Goal: Task Accomplishment & Management: Manage account settings

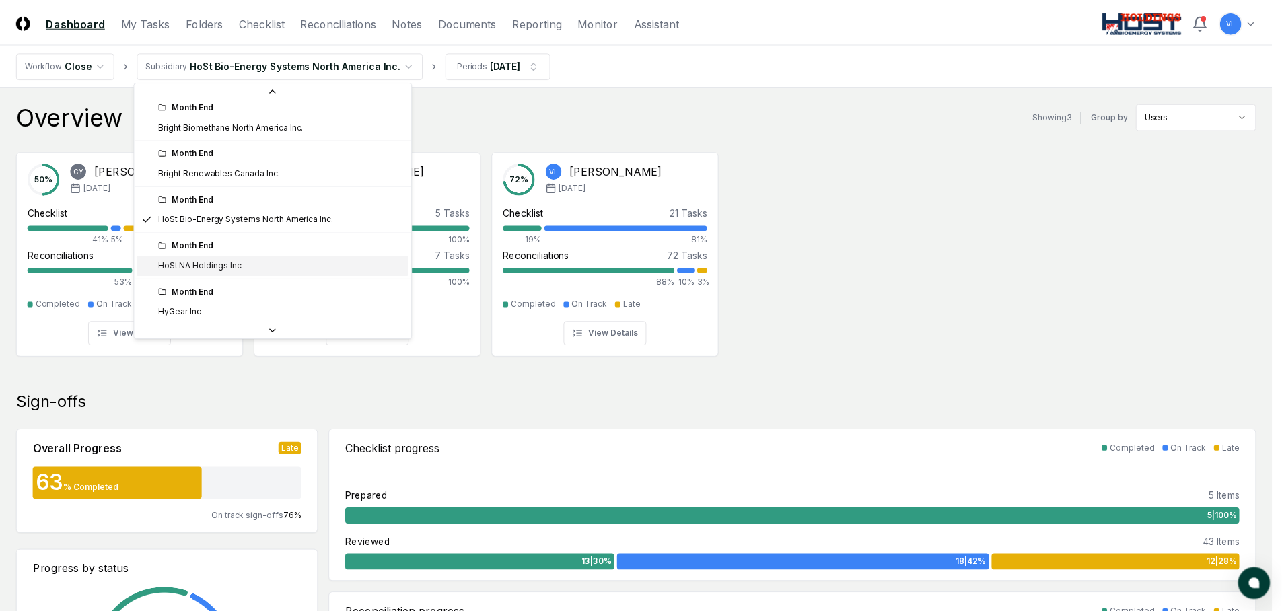
scroll to position [144, 0]
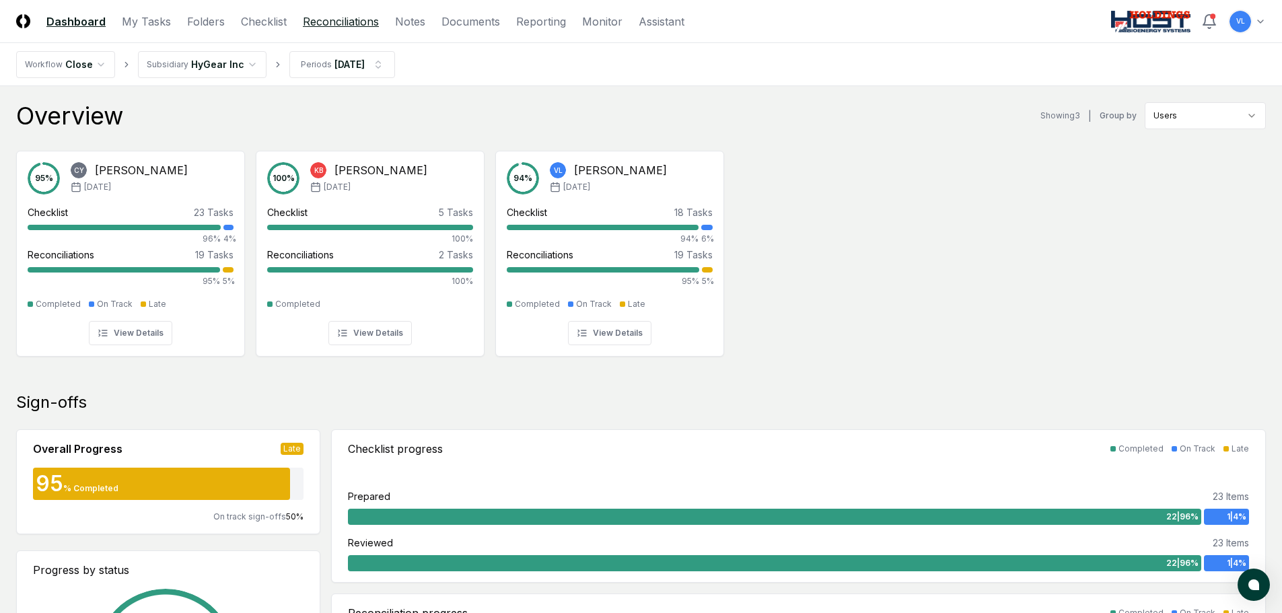
click at [357, 26] on link "Reconciliations" at bounding box center [341, 21] width 76 height 16
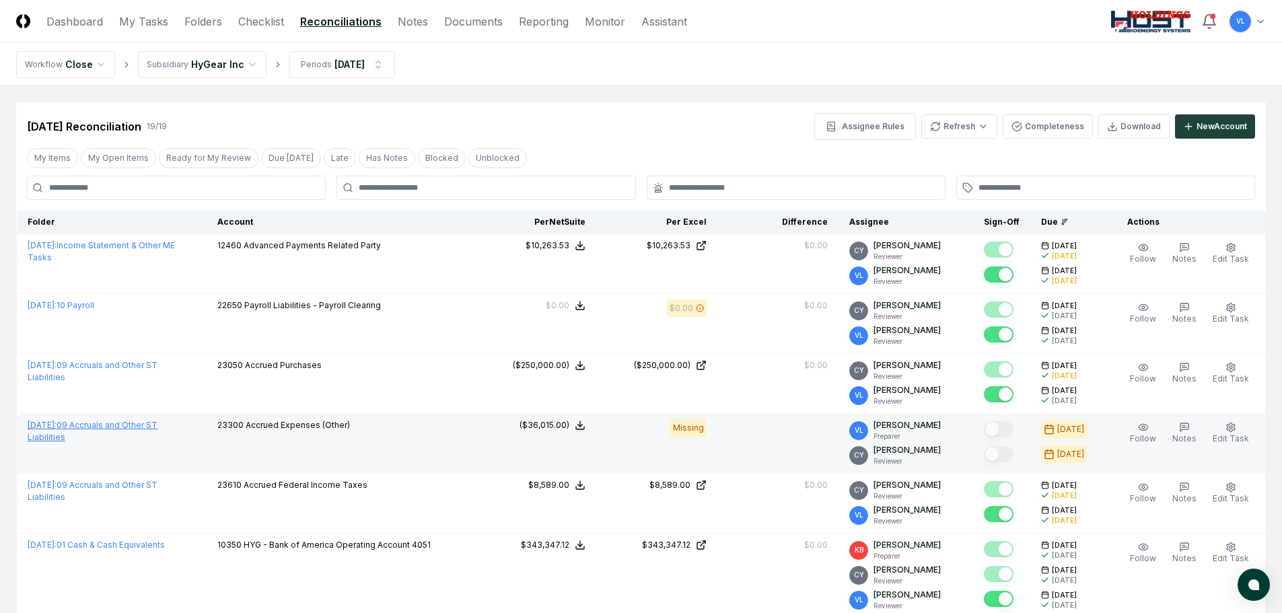
click at [157, 425] on link "[DATE] : 09 Accruals and Other ST Liabilities" at bounding box center [93, 431] width 130 height 22
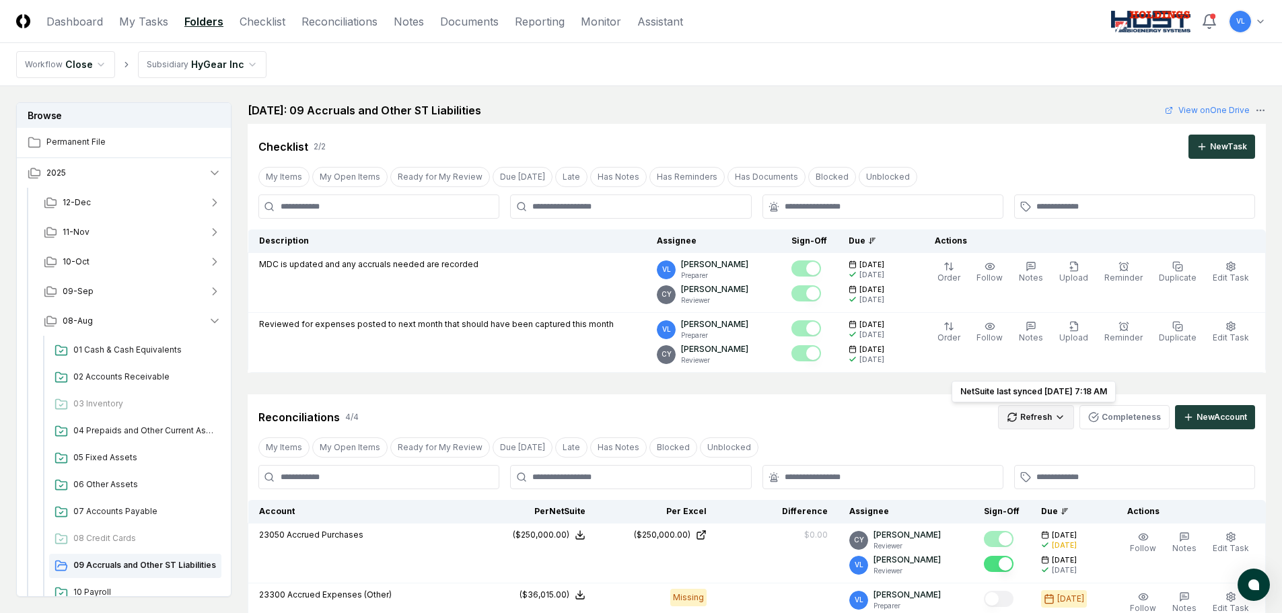
click at [1037, 410] on html "CloseCore Dashboard My Tasks Folders Checklist Reconciliations Notes Documents …" at bounding box center [641, 529] width 1282 height 1058
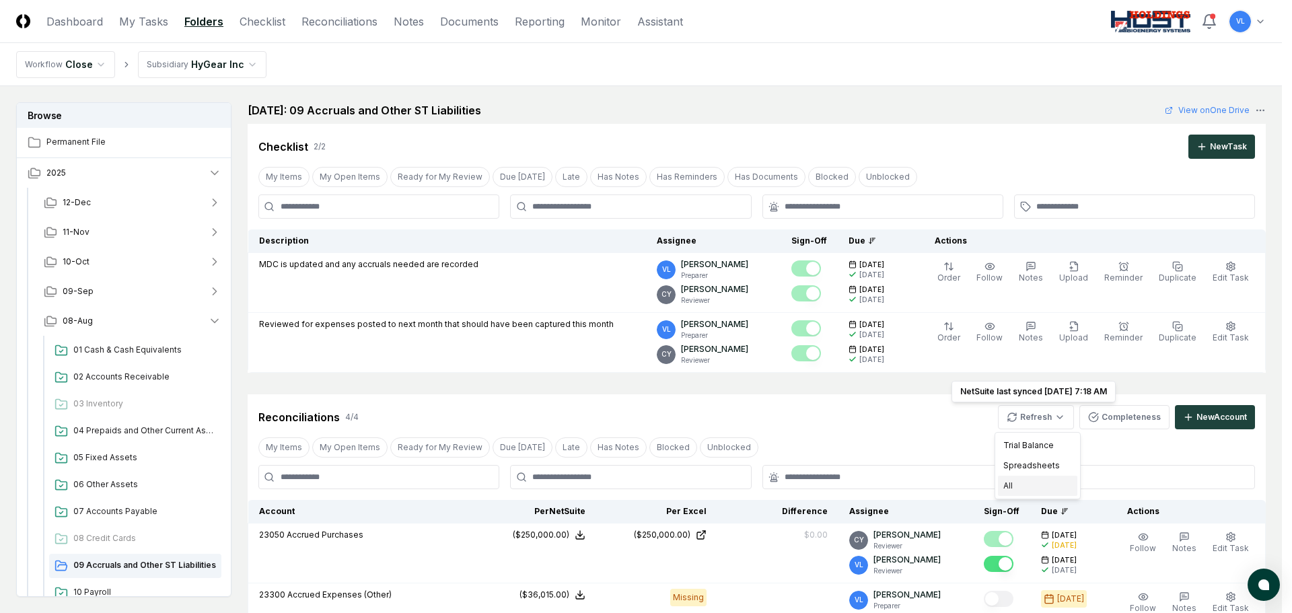
click at [1022, 485] on div "All" at bounding box center [1037, 486] width 79 height 20
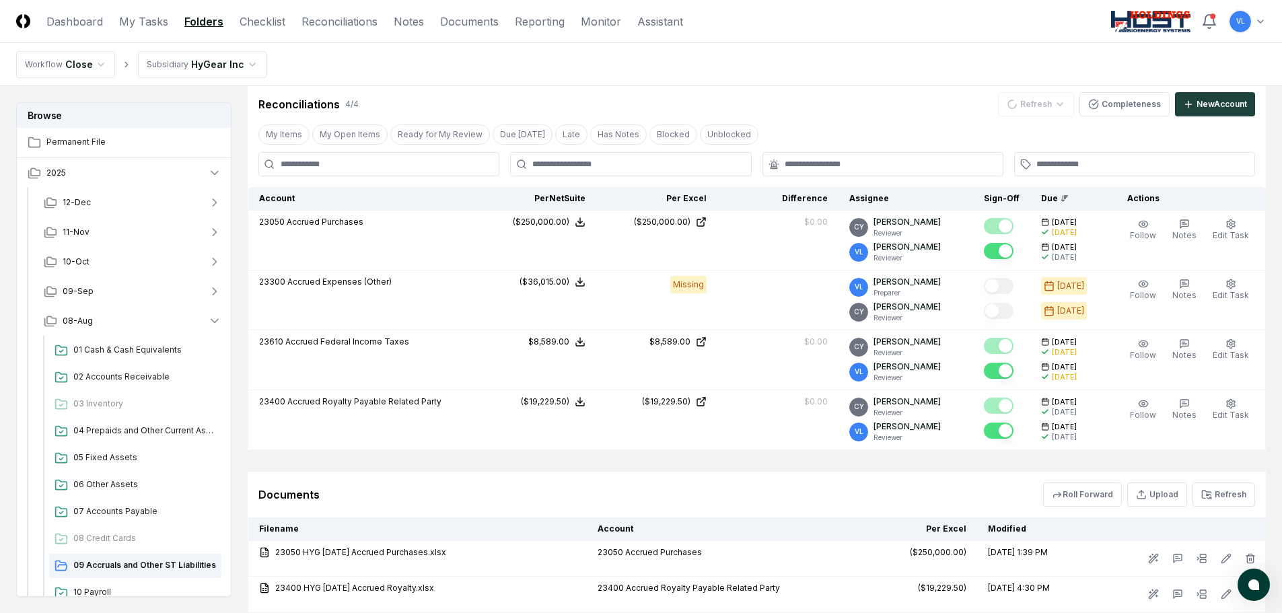
scroll to position [336, 0]
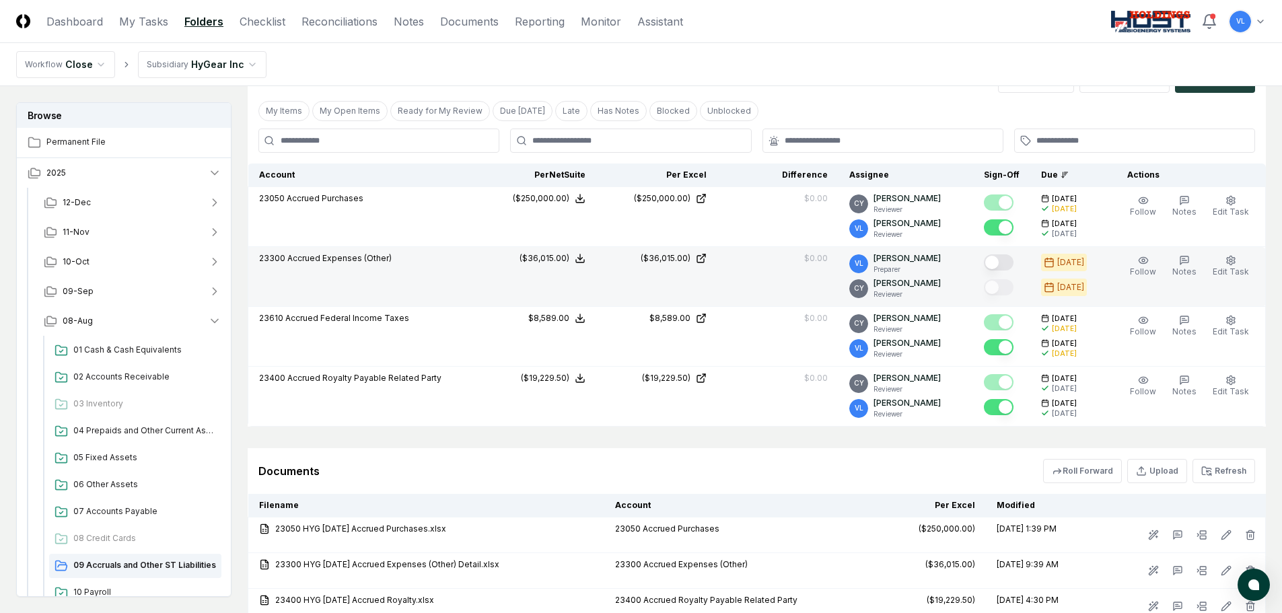
click at [1011, 261] on button "Mark complete" at bounding box center [999, 262] width 30 height 16
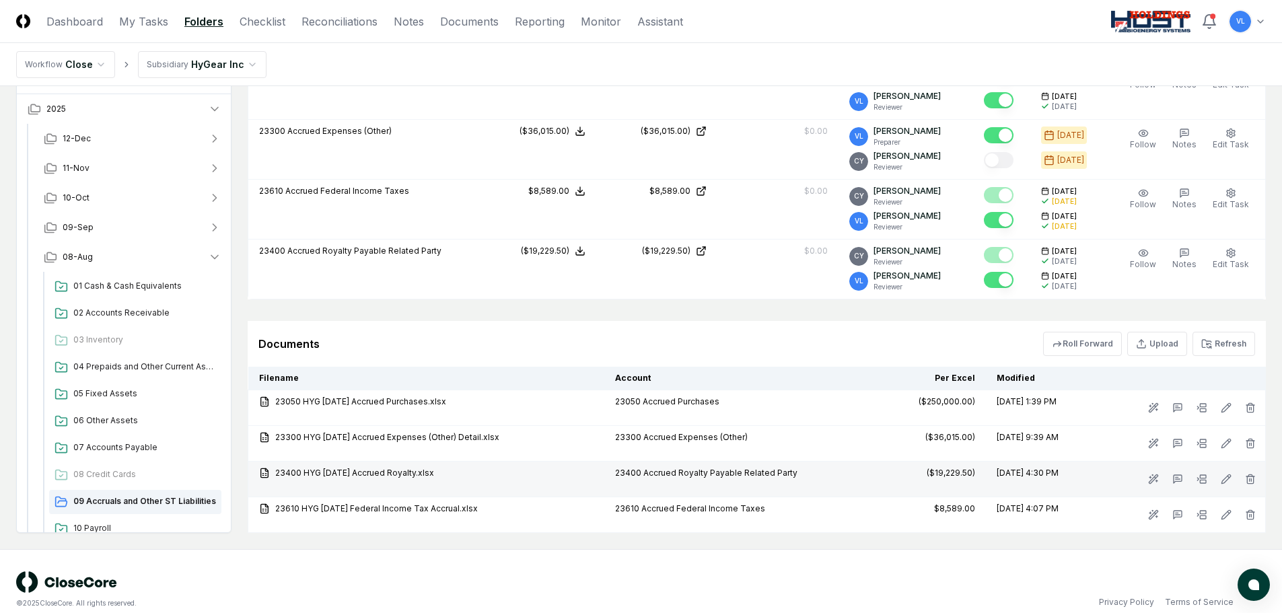
scroll to position [471, 0]
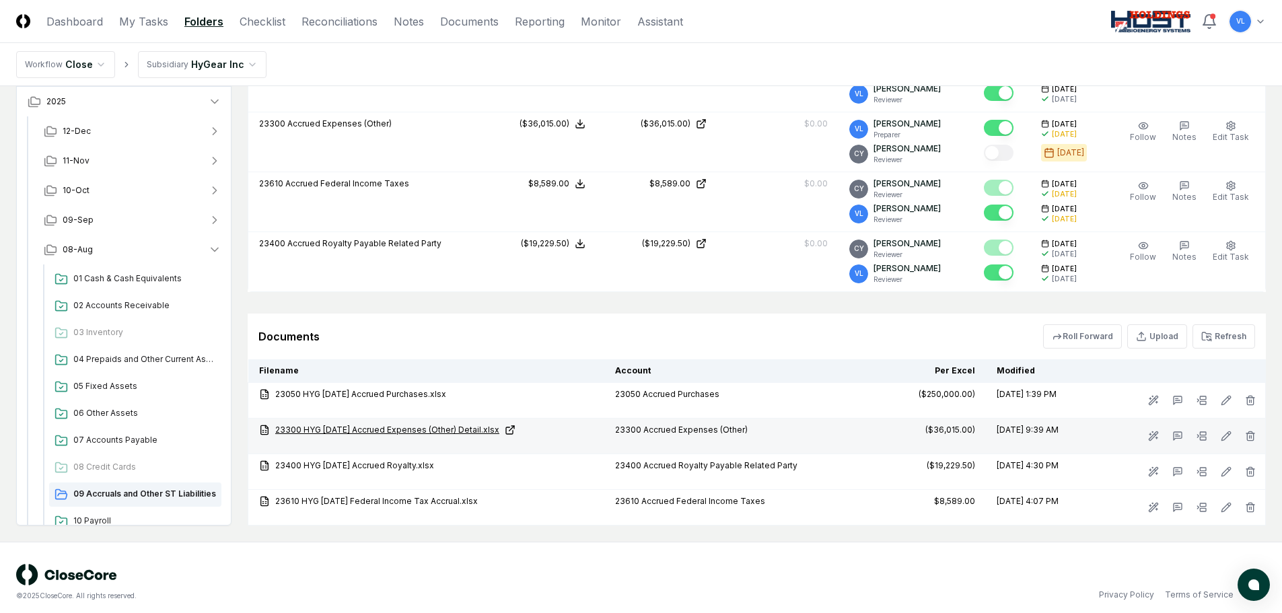
click at [501, 427] on link "23300 HYG [DATE] Accrued Expenses (Other) Detail.xlsx" at bounding box center [426, 430] width 334 height 12
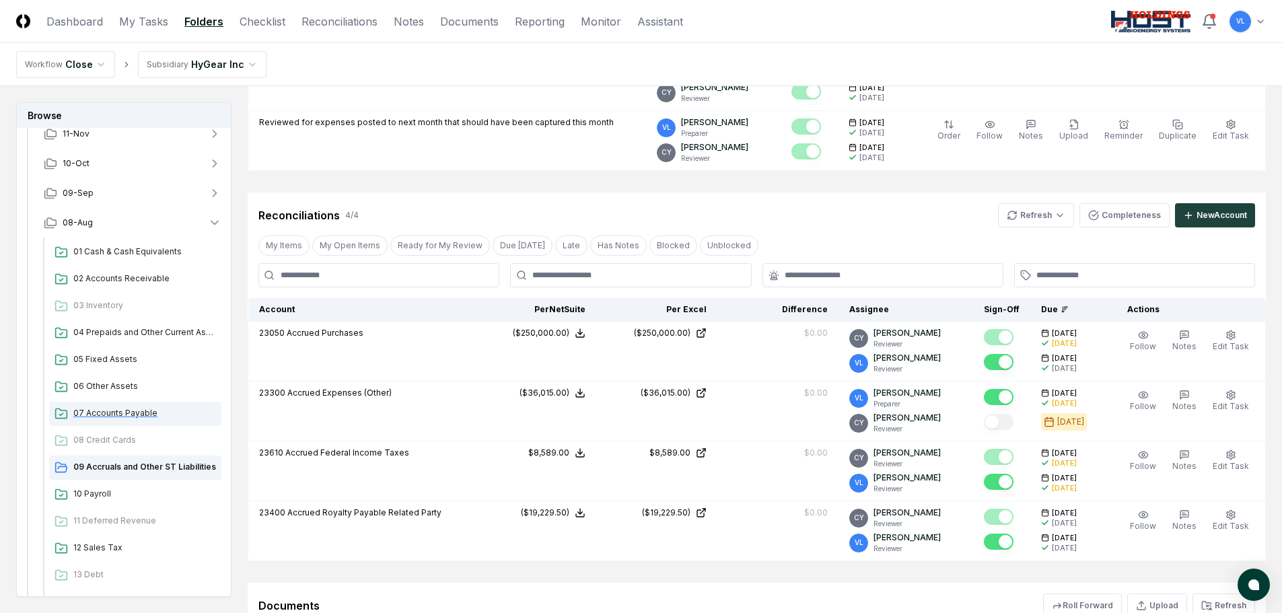
scroll to position [336, 0]
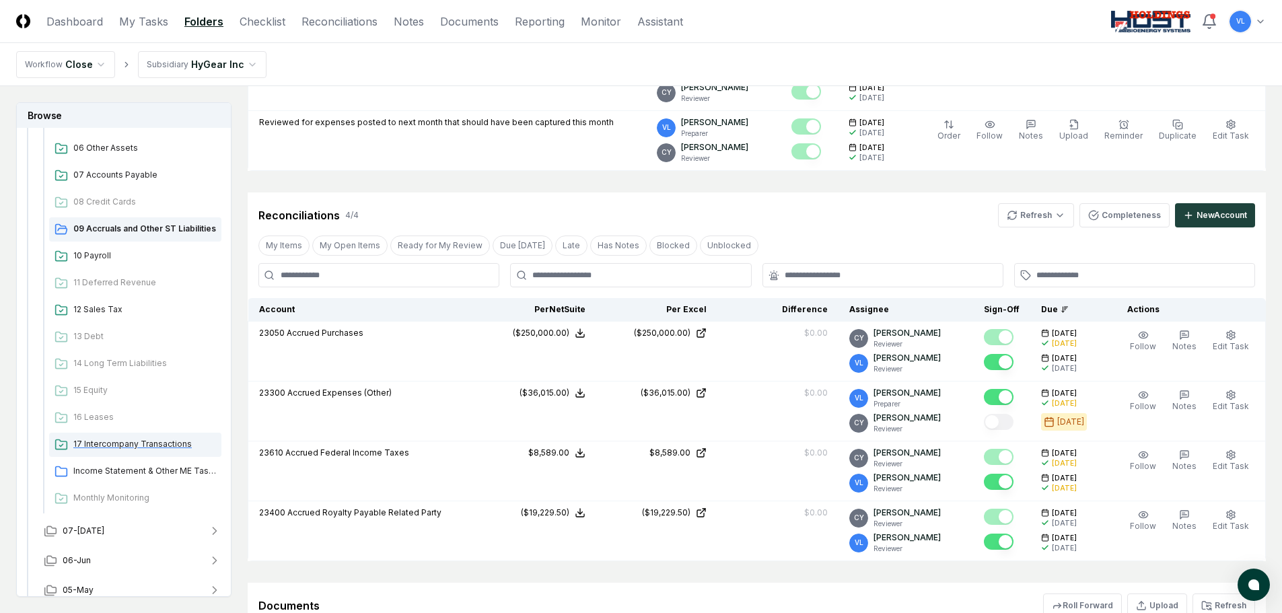
click at [142, 449] on span "17 Intercompany Transactions" at bounding box center [144, 444] width 143 height 12
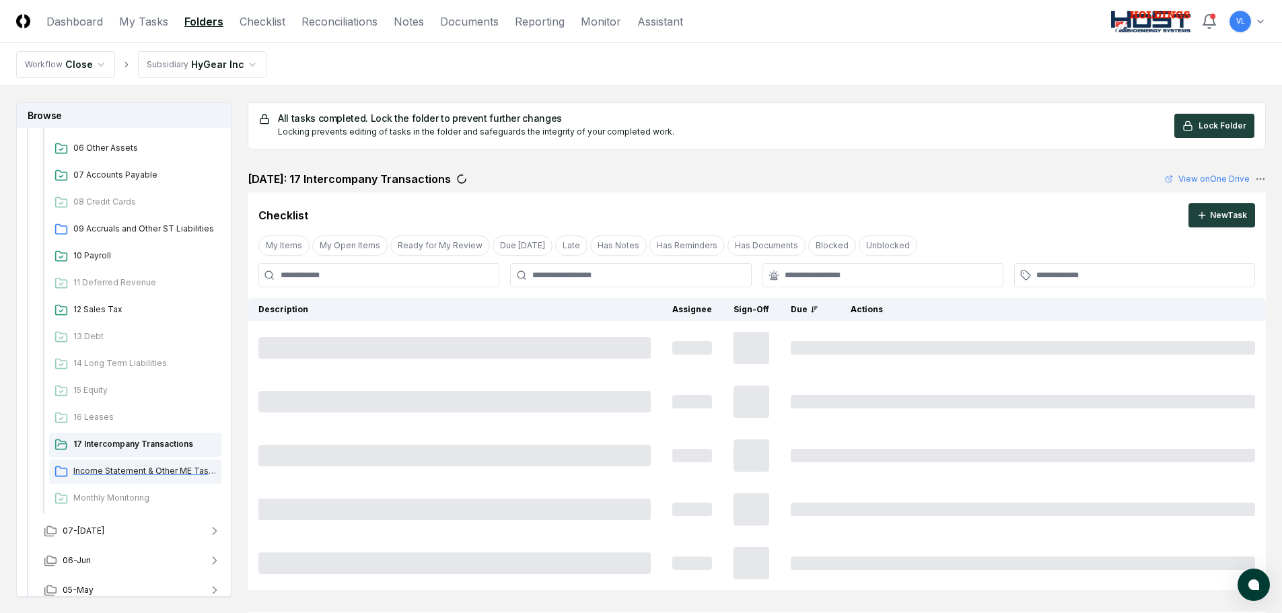
click at [164, 469] on span "Income Statement & Other ME Tasks" at bounding box center [144, 471] width 143 height 12
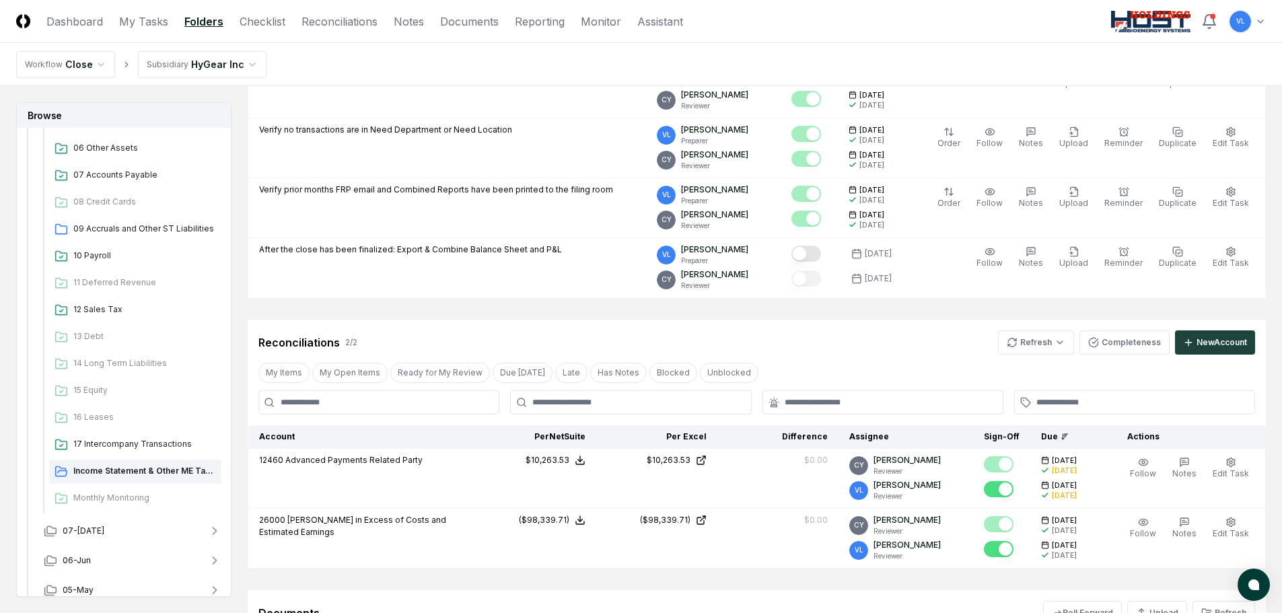
scroll to position [673, 0]
click at [1041, 343] on html "CloseCore Dashboard My Tasks Folders Checklist Reconciliations Notes Documents …" at bounding box center [641, 77] width 1282 height 1501
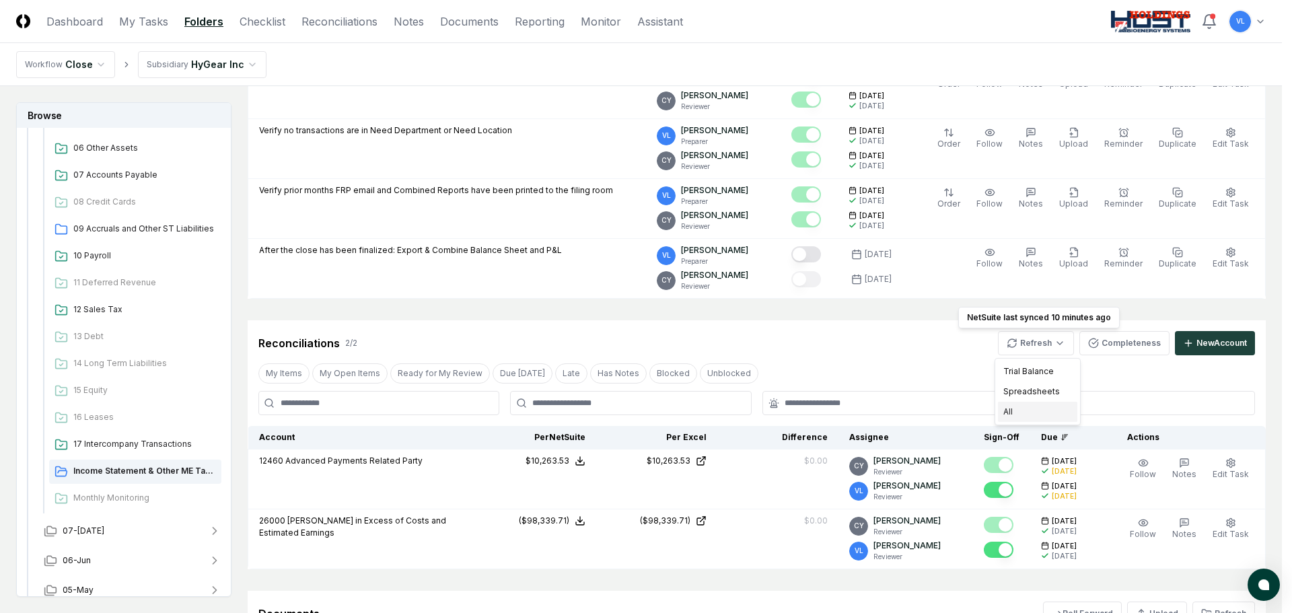
click at [1013, 411] on div "All" at bounding box center [1037, 412] width 79 height 20
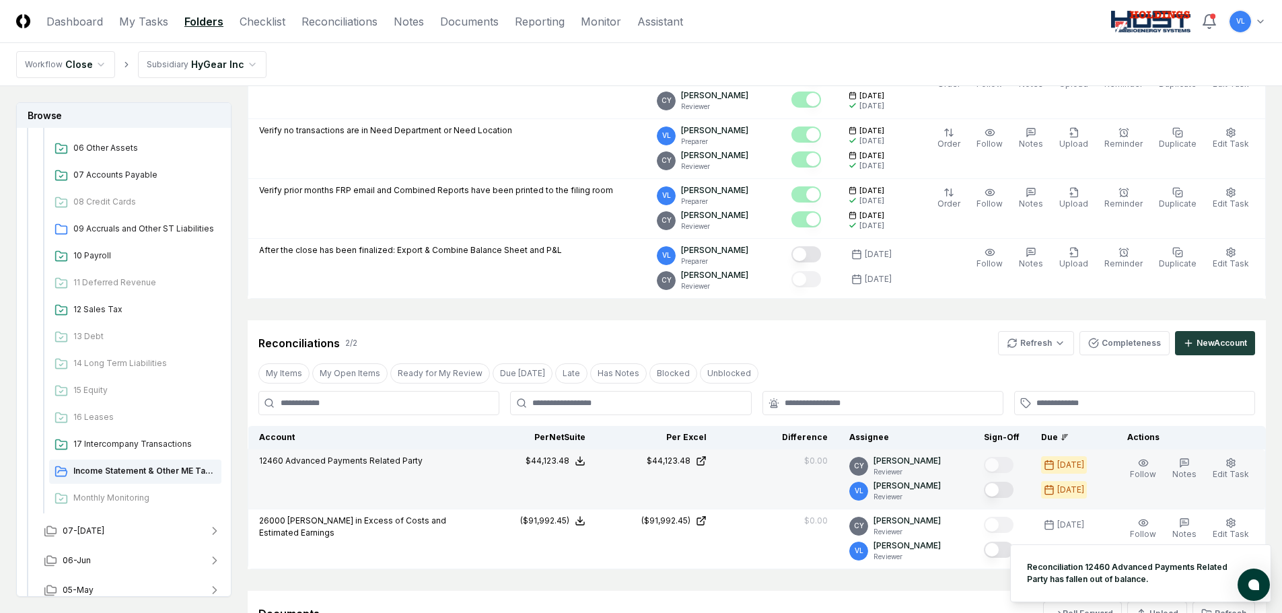
click at [1005, 487] on button "Mark complete" at bounding box center [999, 490] width 30 height 16
click at [1003, 548] on ol "Reconciliation 12460 Advanced Payments Related Party has fallen out of balance." at bounding box center [1140, 573] width 283 height 79
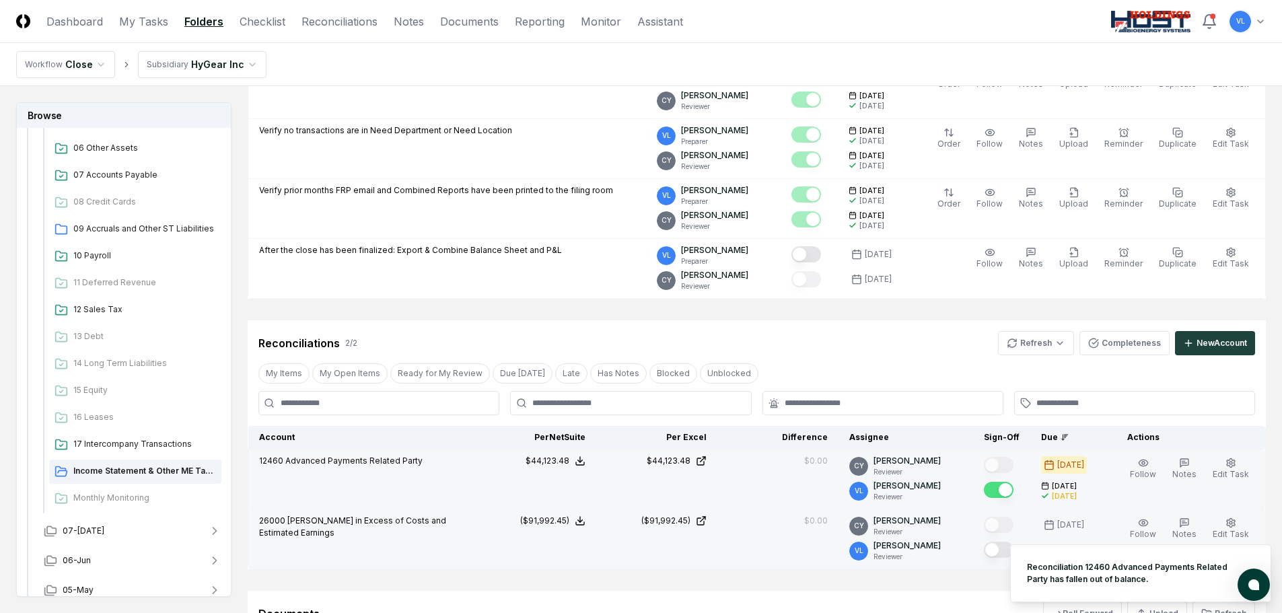
drag, startPoint x: 998, startPoint y: 551, endPoint x: 989, endPoint y: 552, distance: 8.8
click at [998, 551] on button "Mark complete" at bounding box center [999, 550] width 30 height 16
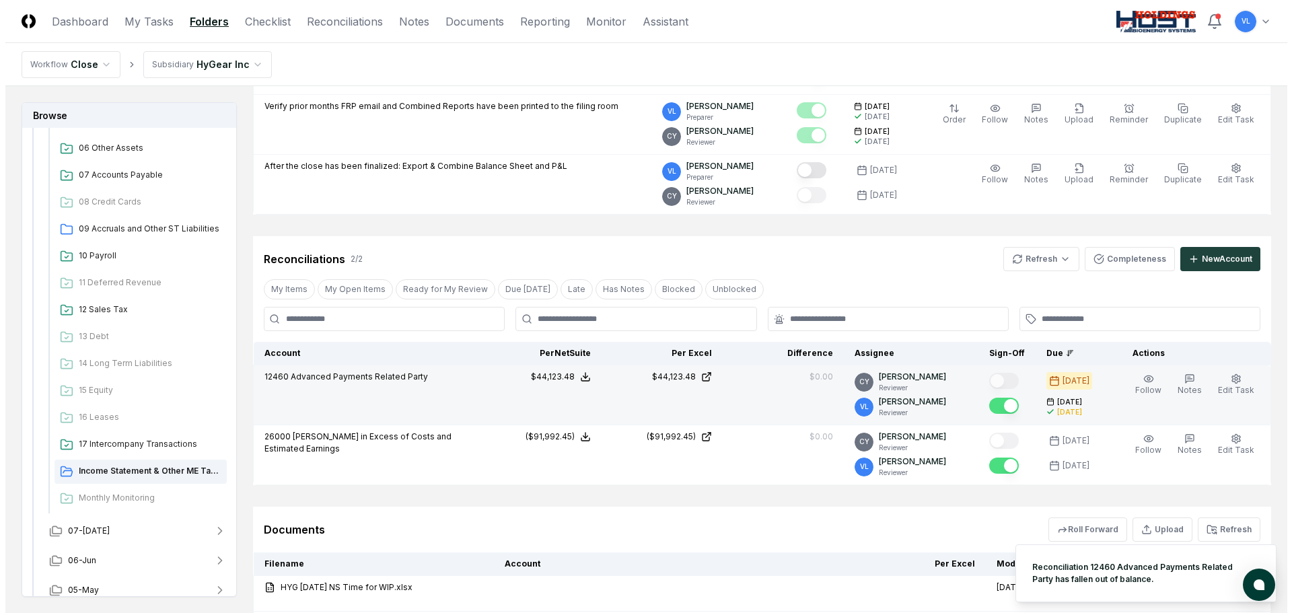
scroll to position [888, 0]
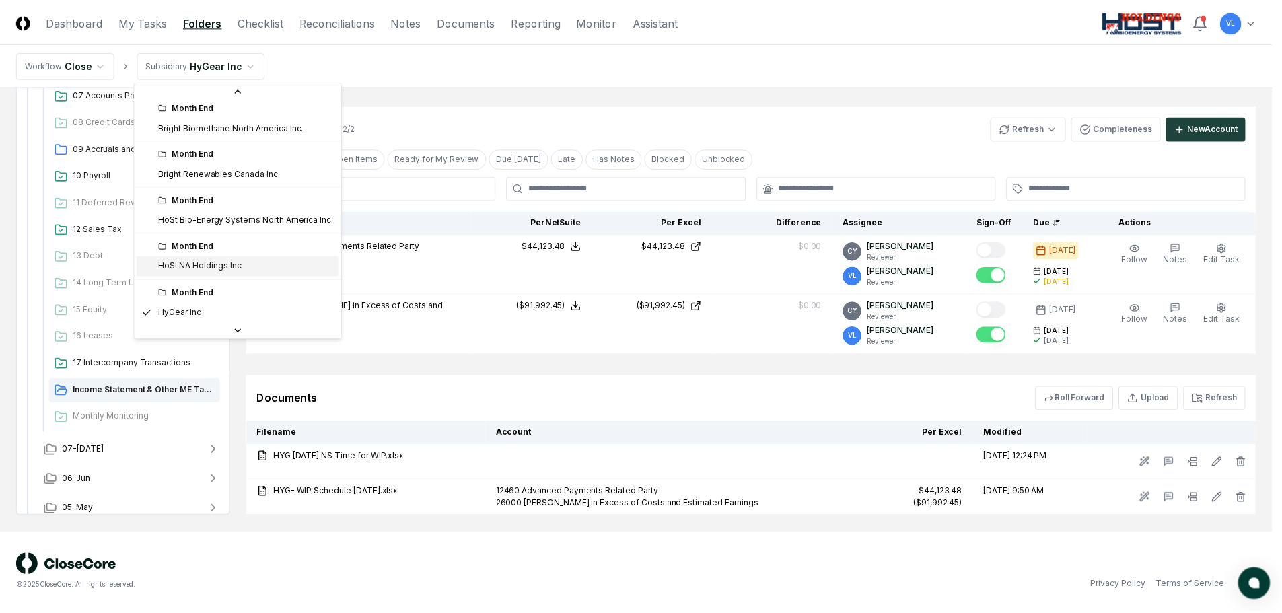
scroll to position [118, 0]
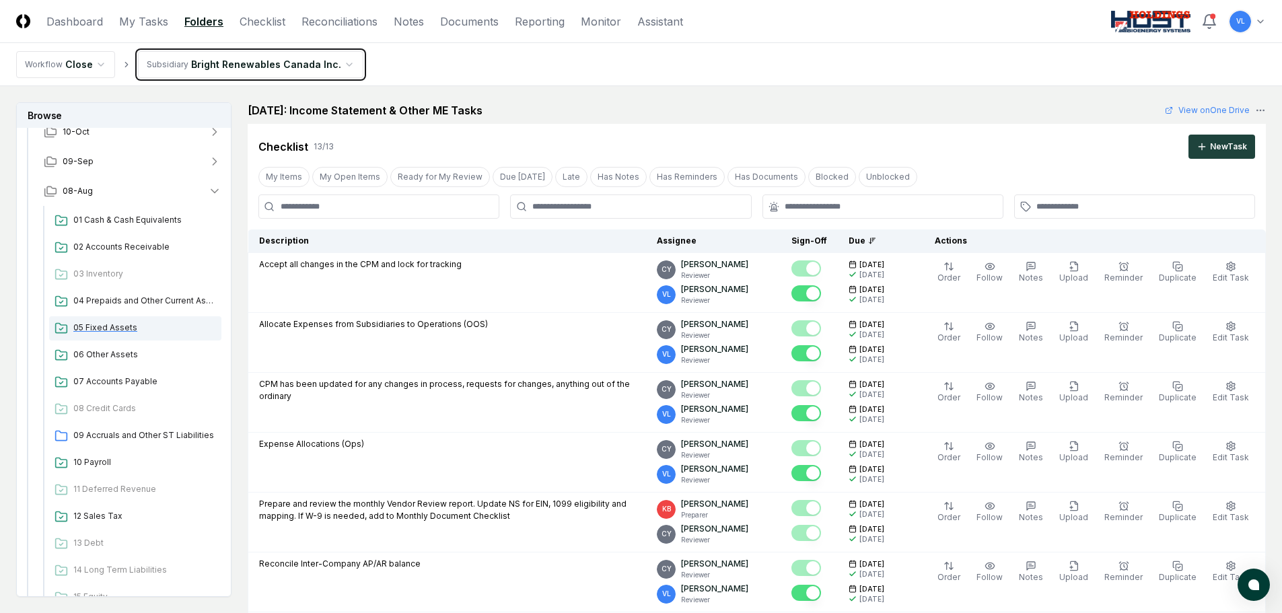
scroll to position [135, 0]
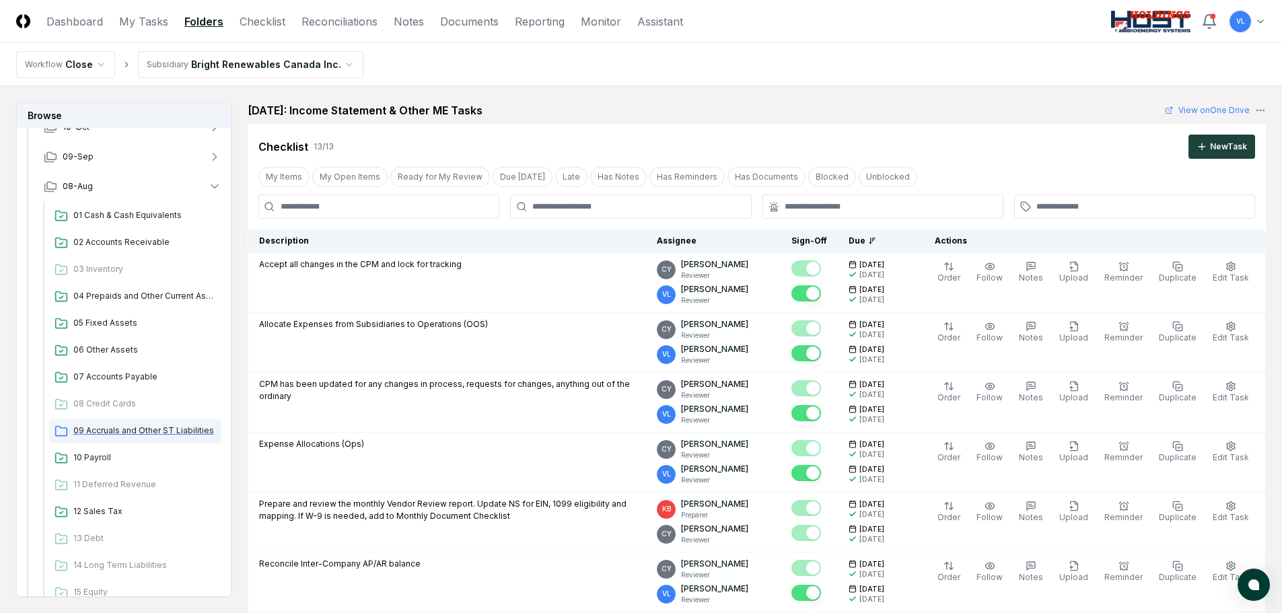
click at [169, 423] on div "09 Accruals and Other ST Liabilities" at bounding box center [135, 431] width 172 height 24
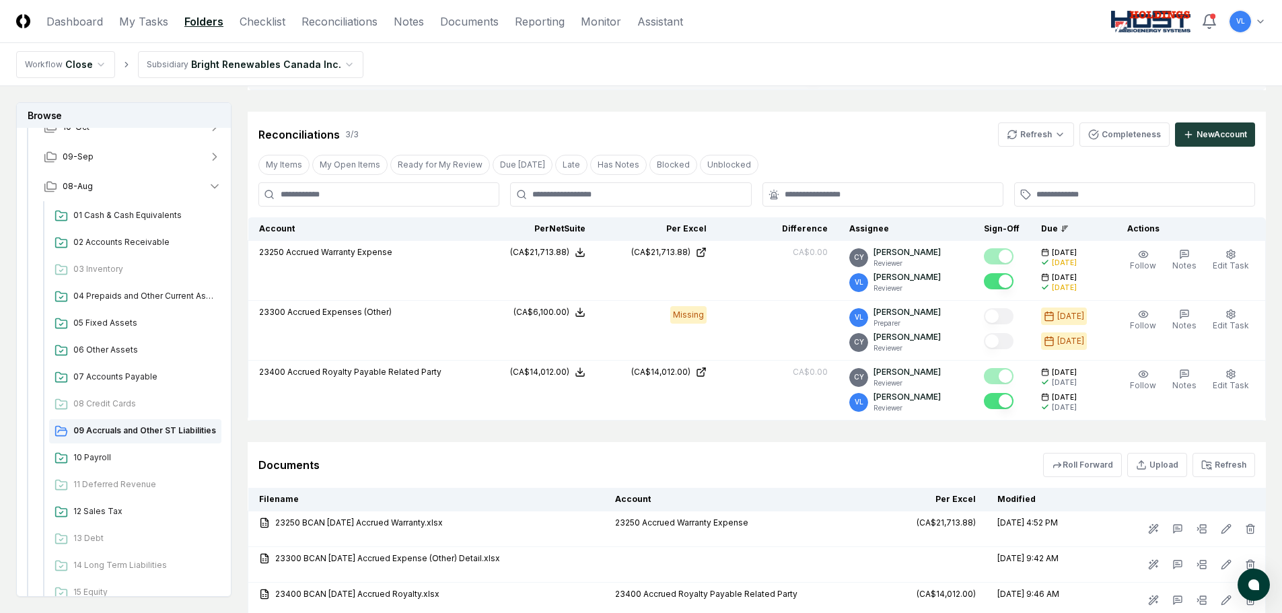
scroll to position [202, 0]
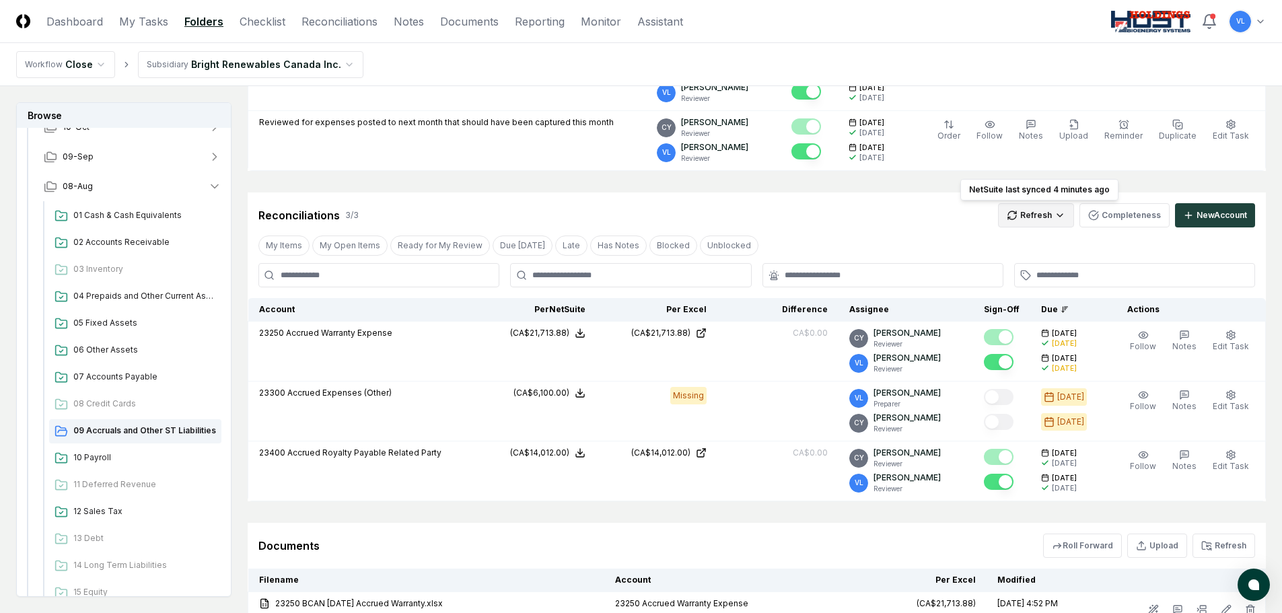
click at [1043, 212] on html "CloseCore Dashboard My Tasks Folders Checklist Reconciliations Notes Documents …" at bounding box center [641, 297] width 1282 height 998
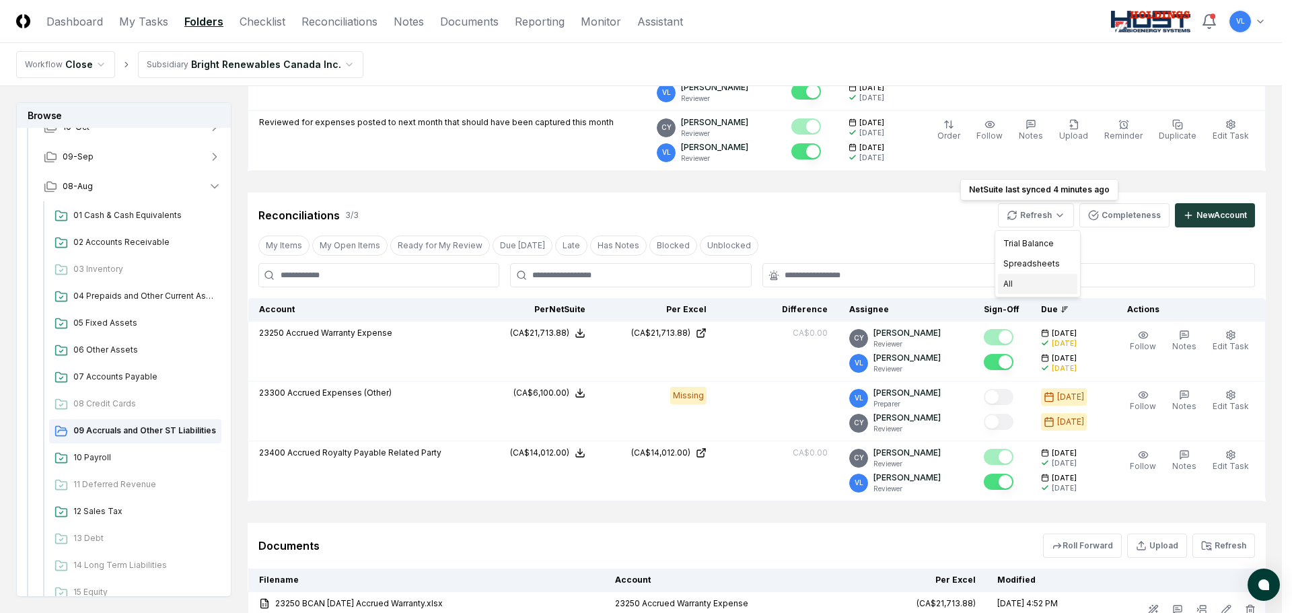
click at [1018, 283] on div "All" at bounding box center [1037, 284] width 79 height 20
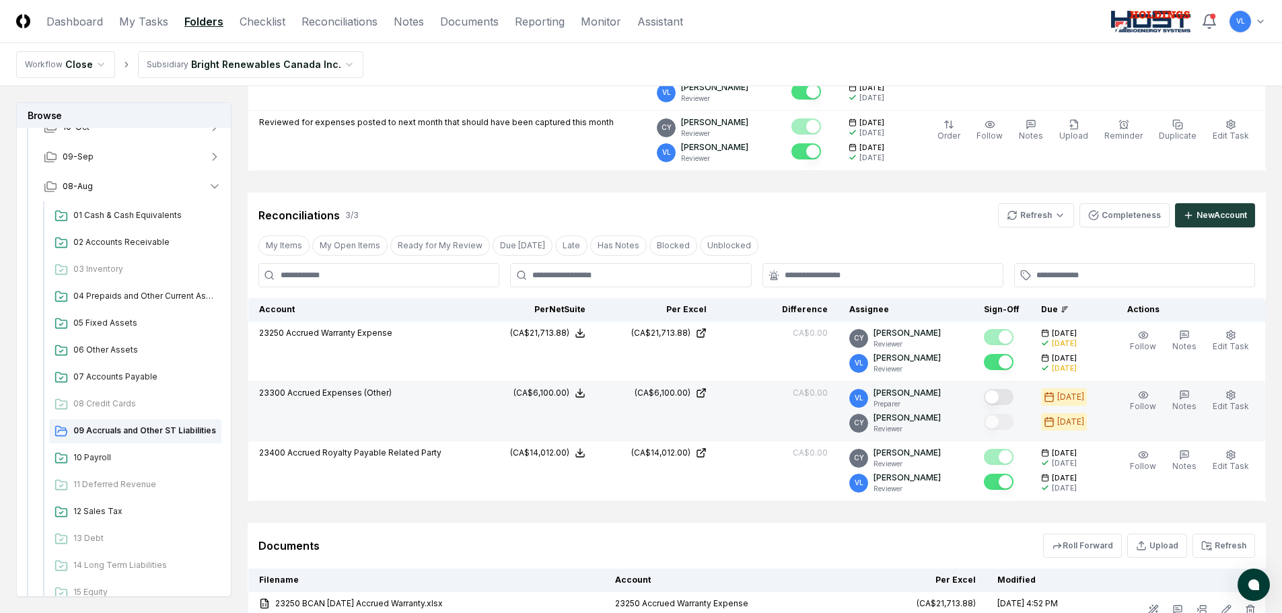
click at [1010, 402] on button "Mark complete" at bounding box center [999, 397] width 30 height 16
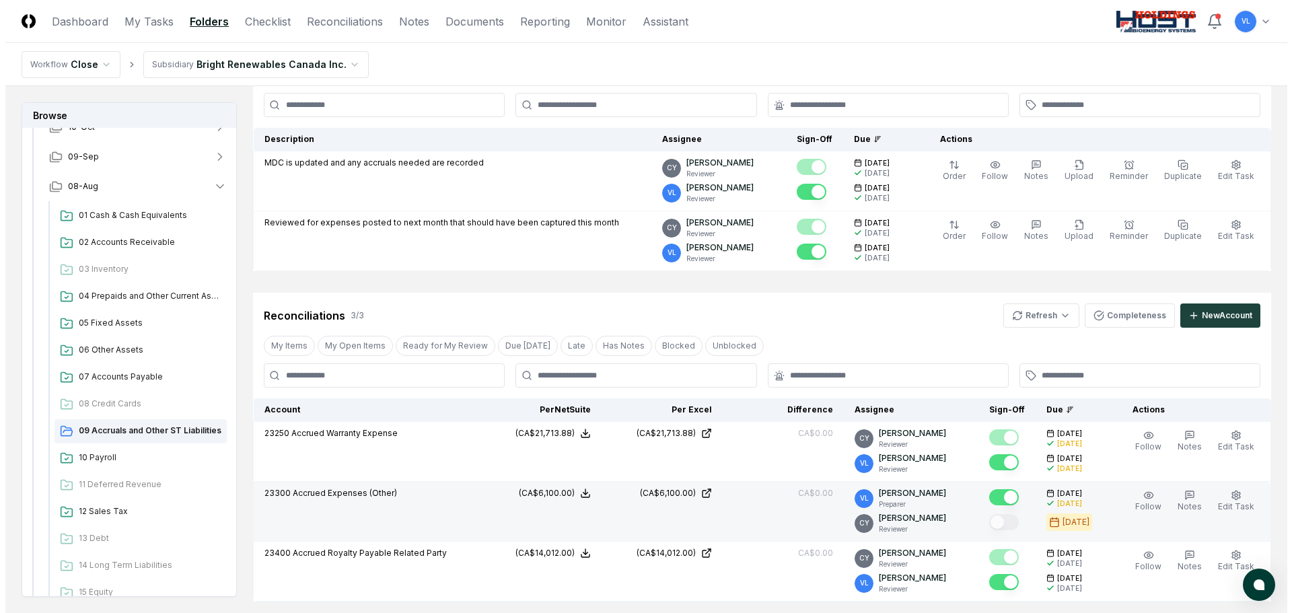
scroll to position [0, 0]
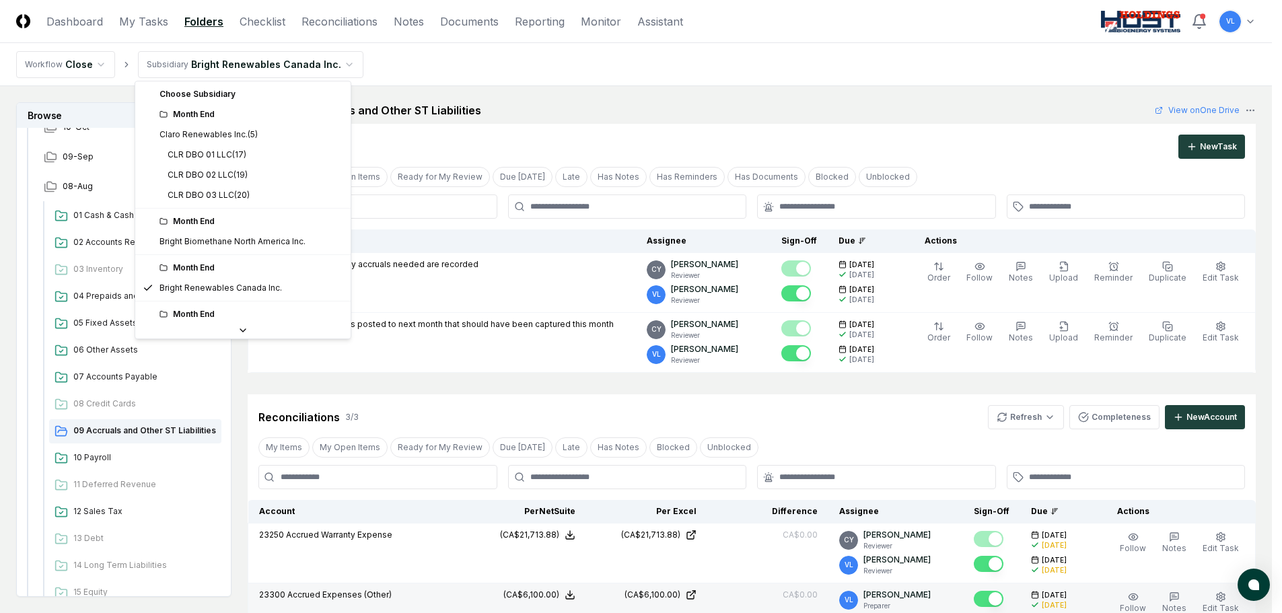
click at [337, 63] on html "CloseCore Dashboard My Tasks Folders Checklist Reconciliations Notes Documents …" at bounding box center [641, 499] width 1282 height 998
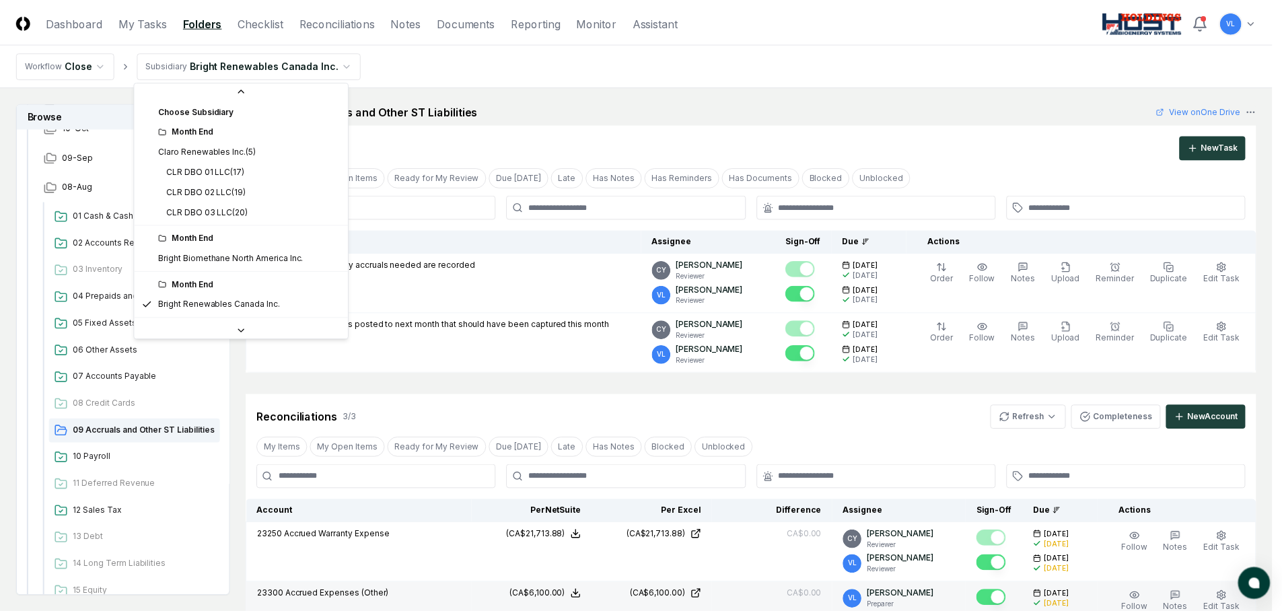
scroll to position [118, 0]
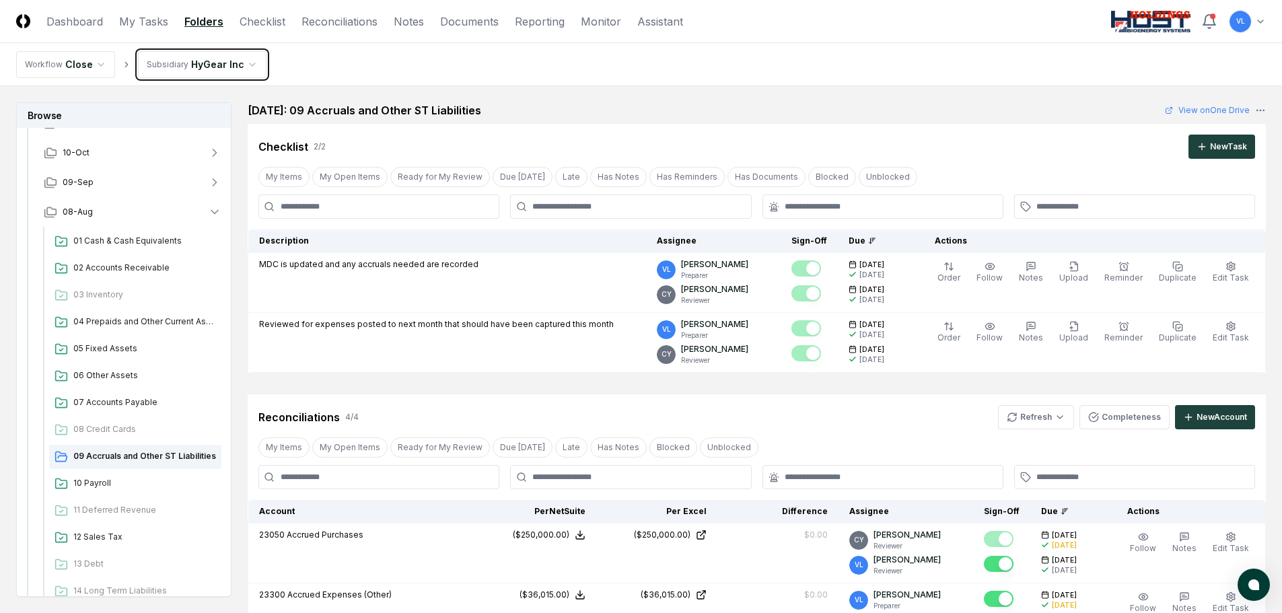
scroll to position [336, 0]
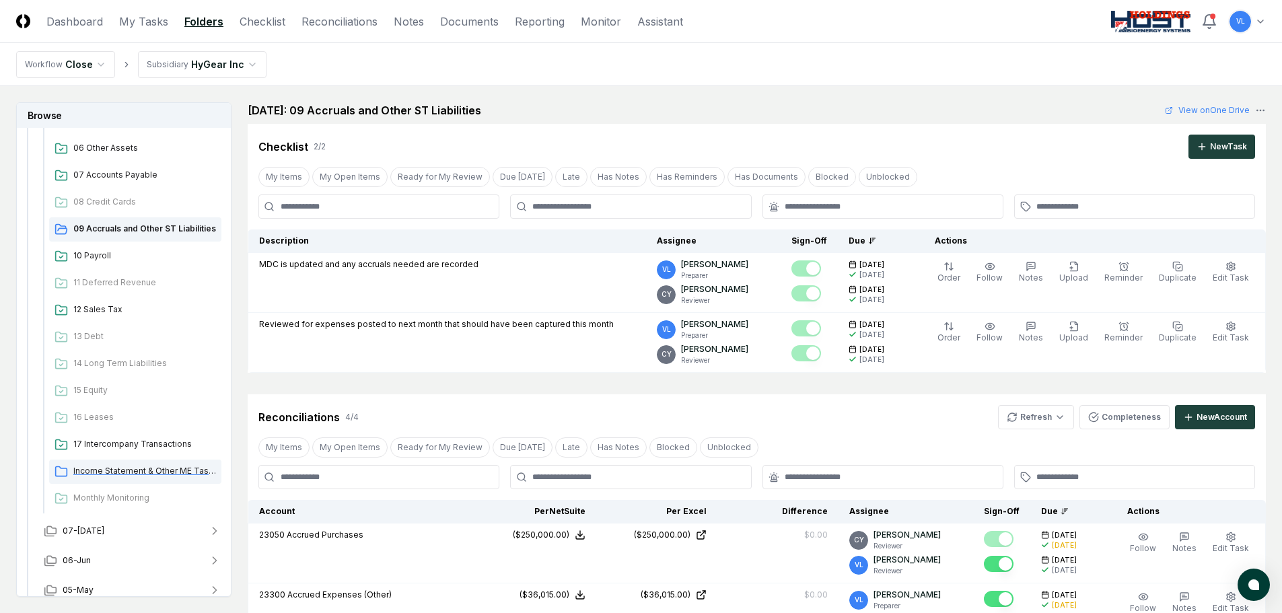
click at [95, 467] on span "Income Statement & Other ME Tasks" at bounding box center [144, 471] width 143 height 12
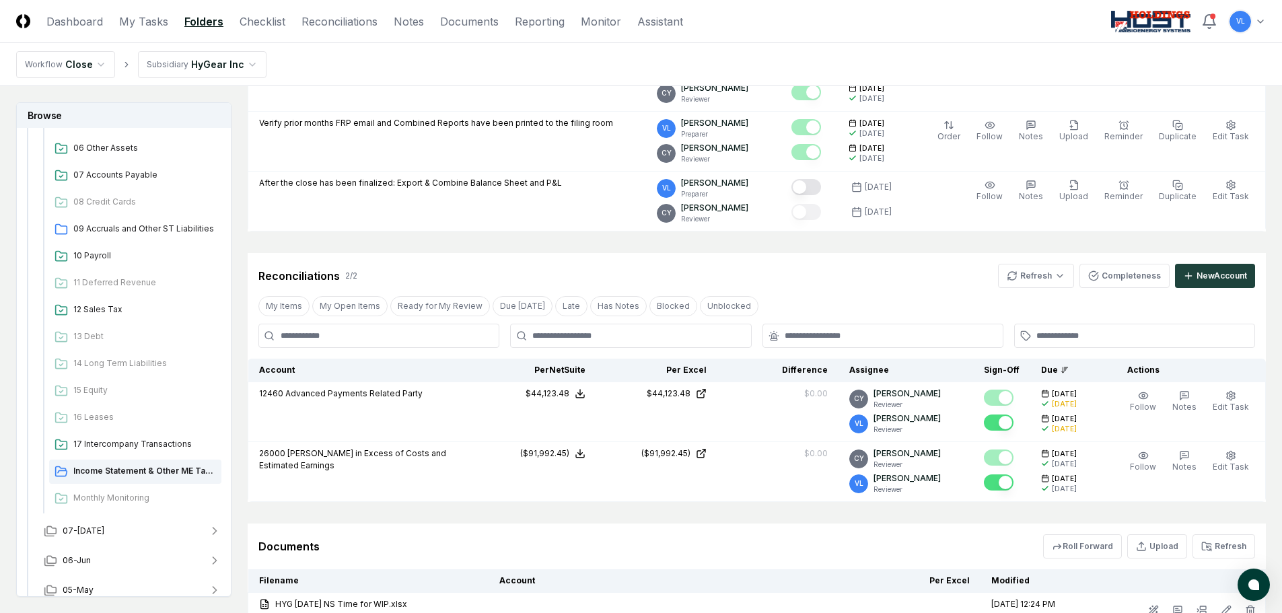
scroll to position [888, 0]
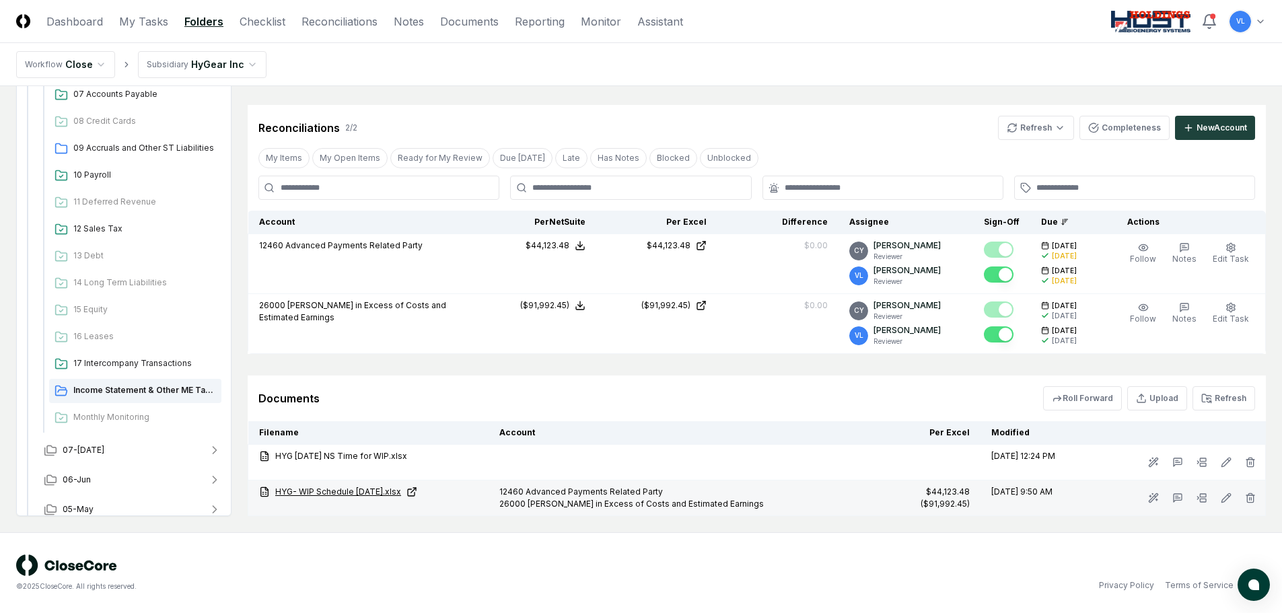
click at [396, 494] on link "HYG- WIP Schedule [DATE].xlsx" at bounding box center [368, 492] width 219 height 12
